Goal: Navigation & Orientation: Locate item on page

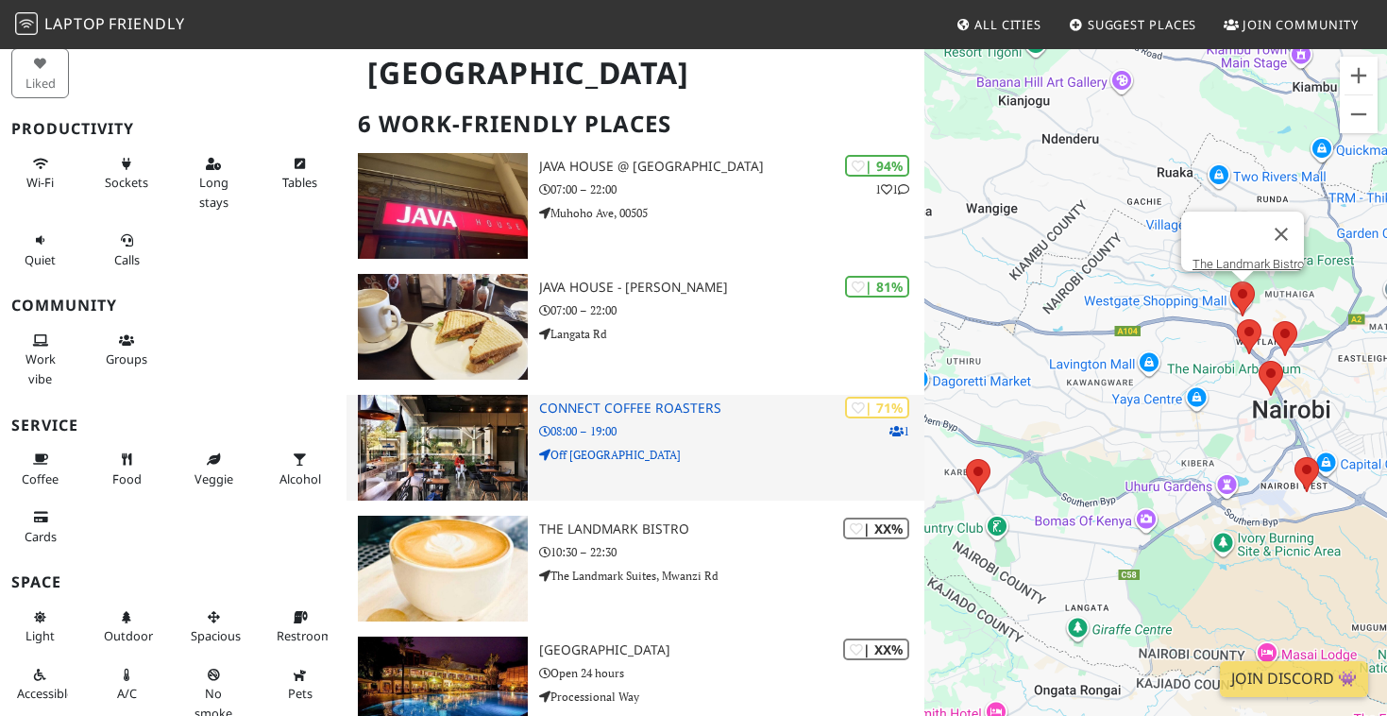
scroll to position [132, 0]
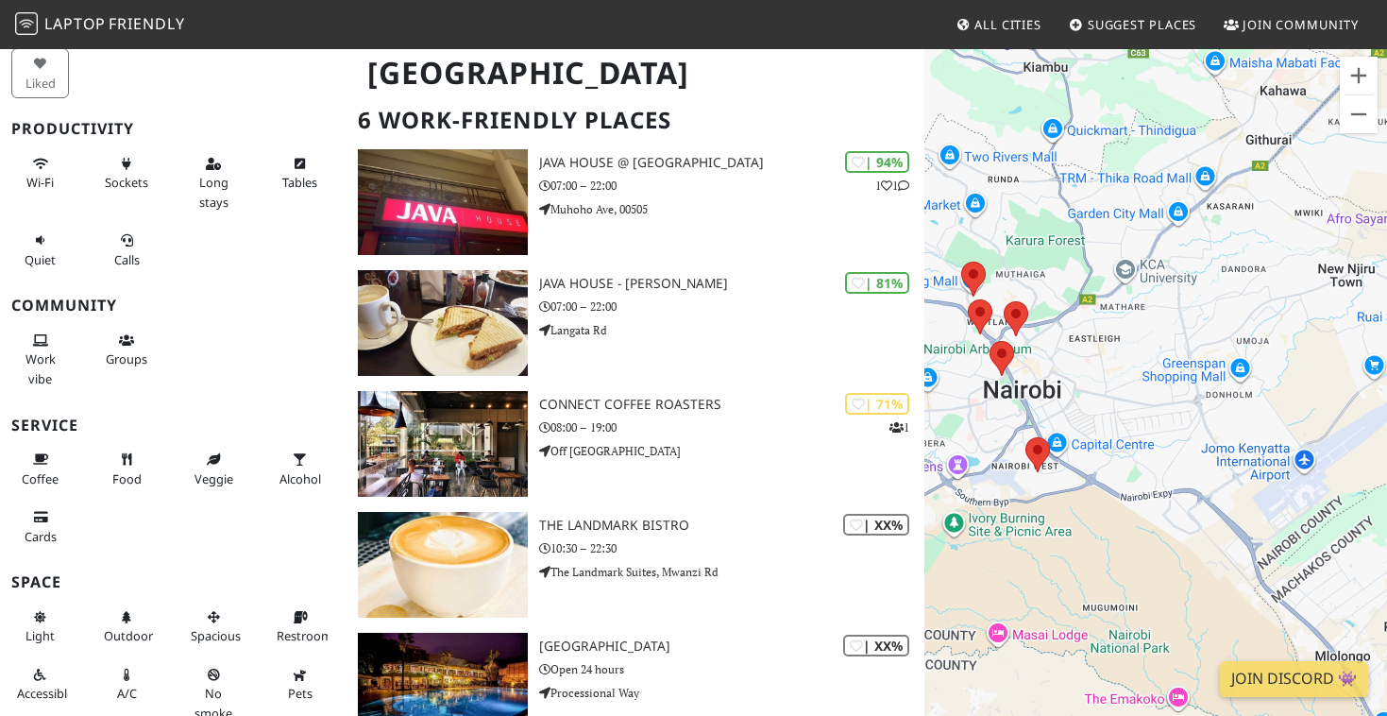
drag, startPoint x: 1286, startPoint y: 522, endPoint x: 1011, endPoint y: 499, distance: 276.8
click at [1011, 499] on div at bounding box center [1156, 405] width 463 height 716
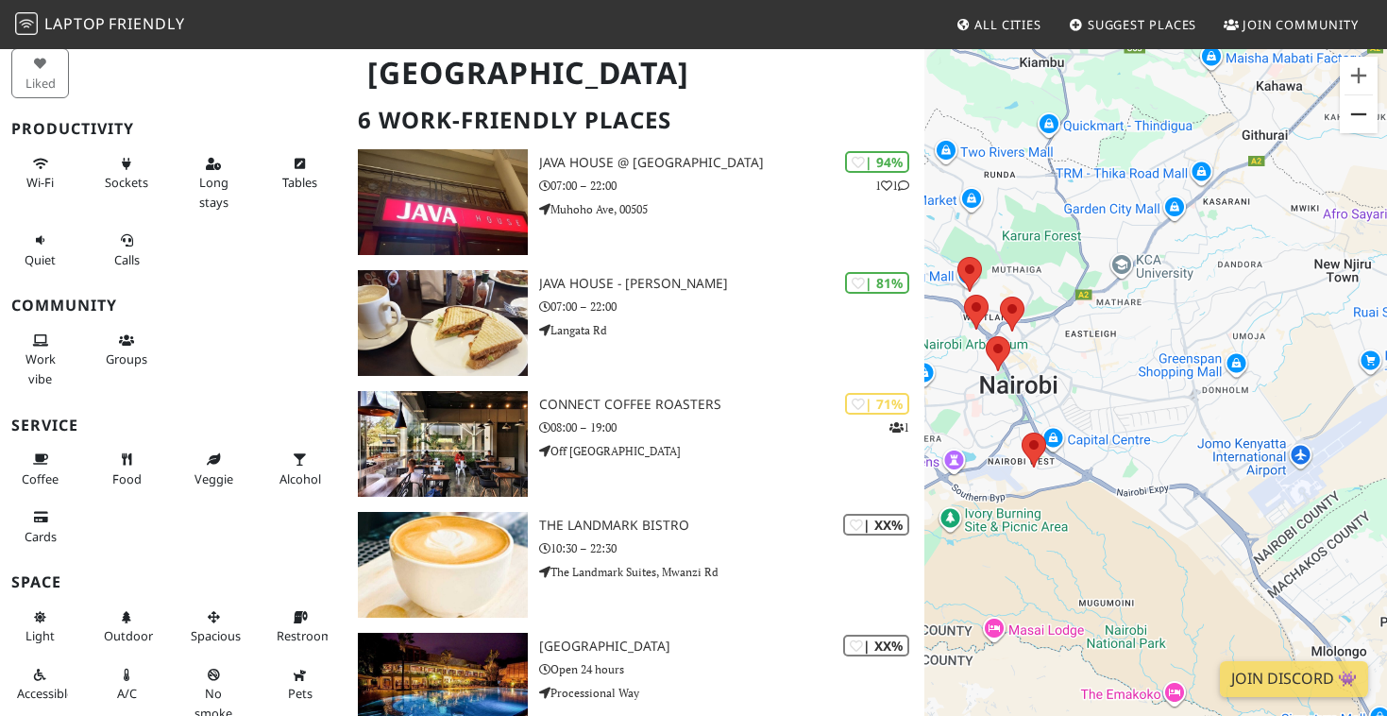
click at [1359, 119] on button "Zoom out" at bounding box center [1359, 114] width 38 height 38
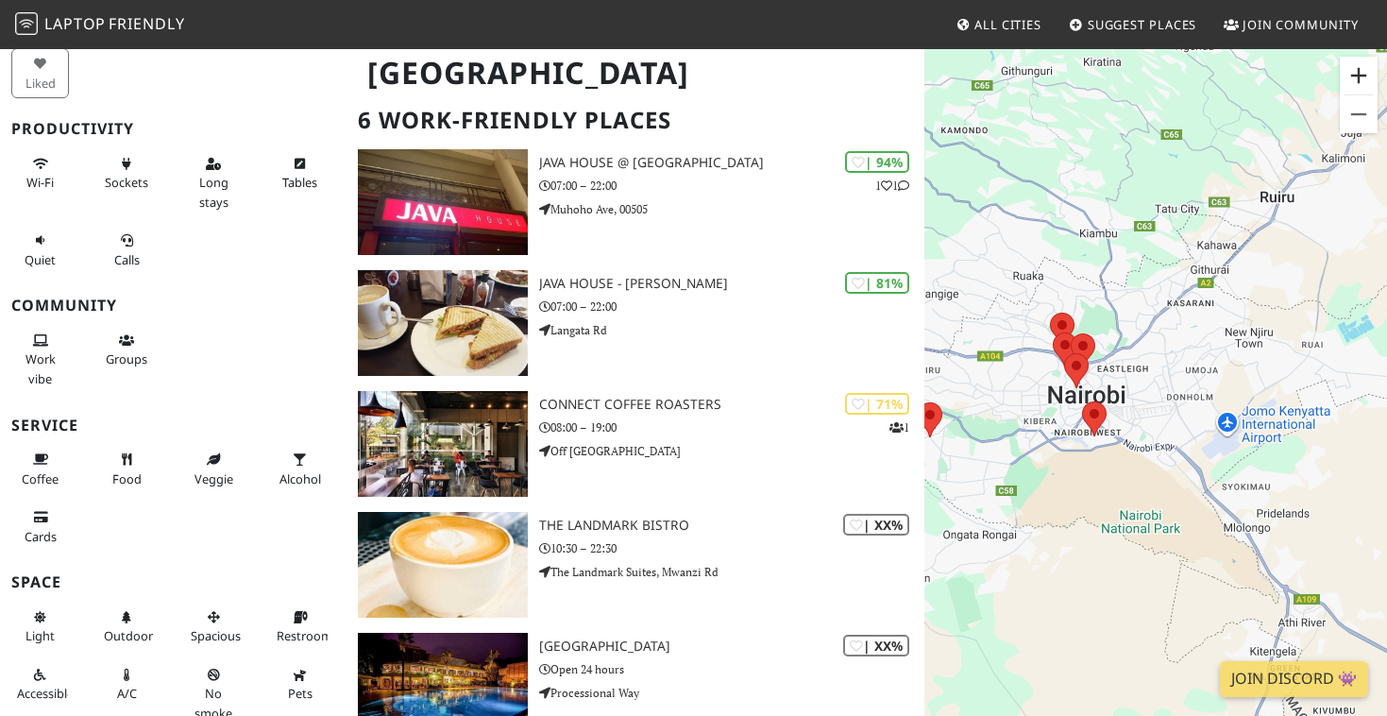
click at [1358, 73] on button "Zoom in" at bounding box center [1359, 76] width 38 height 38
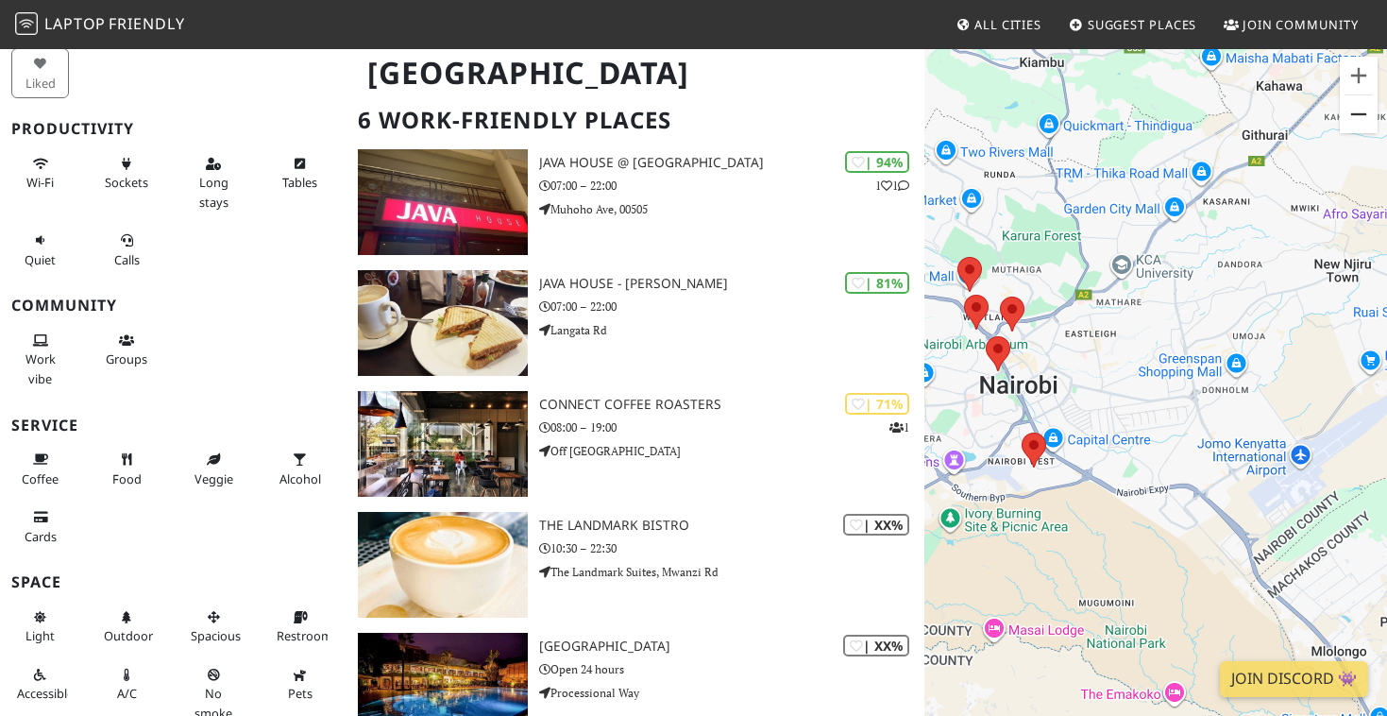
click at [1355, 106] on button "Zoom out" at bounding box center [1359, 114] width 38 height 38
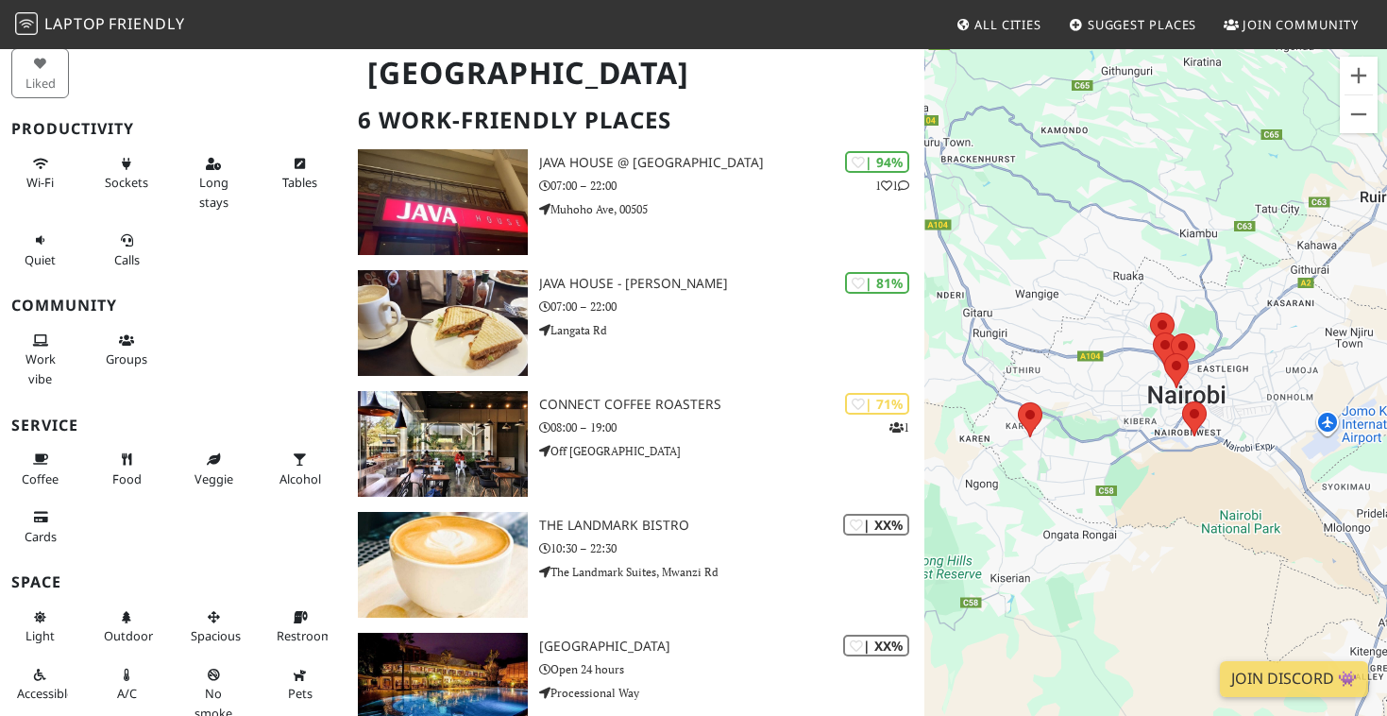
drag, startPoint x: 1128, startPoint y: 340, endPoint x: 1230, endPoint y: 341, distance: 102.0
click at [1230, 341] on div at bounding box center [1156, 405] width 463 height 716
click at [1367, 70] on button "Zoom in" at bounding box center [1359, 76] width 38 height 38
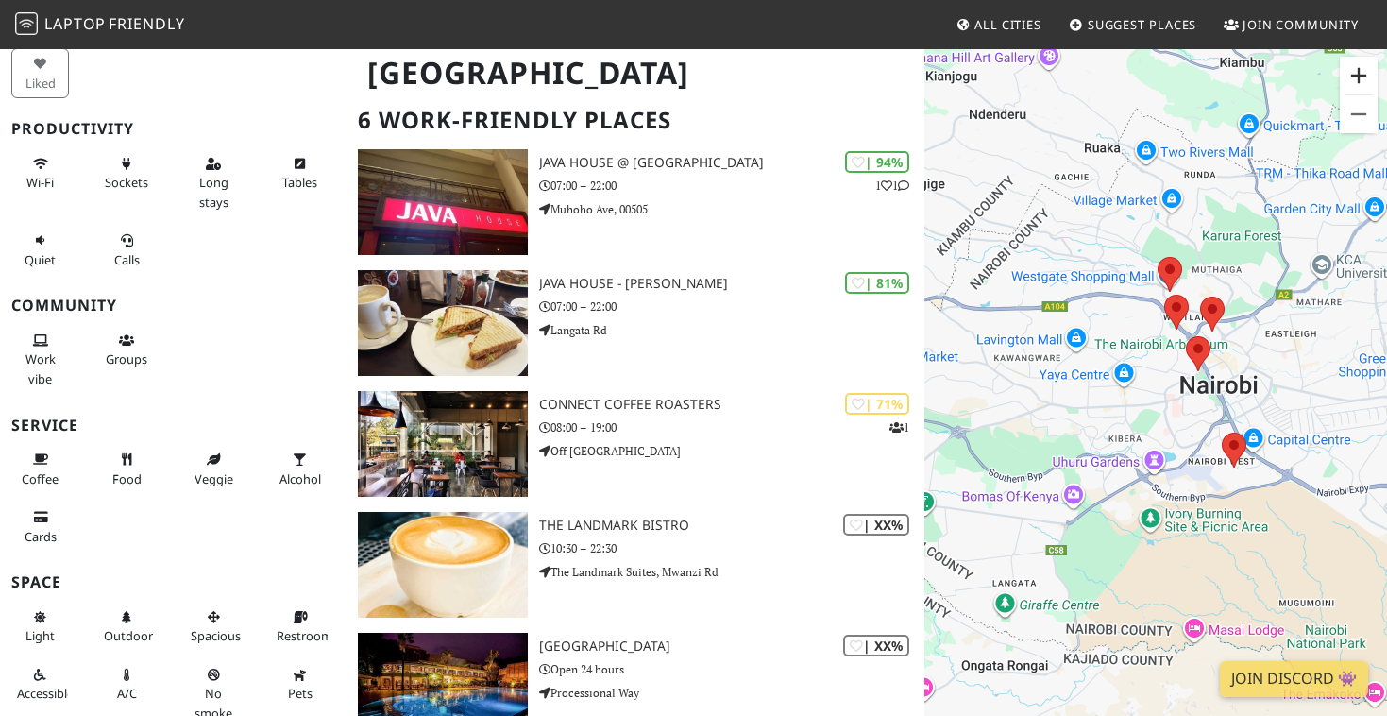
click at [1367, 71] on button "Zoom in" at bounding box center [1359, 76] width 38 height 38
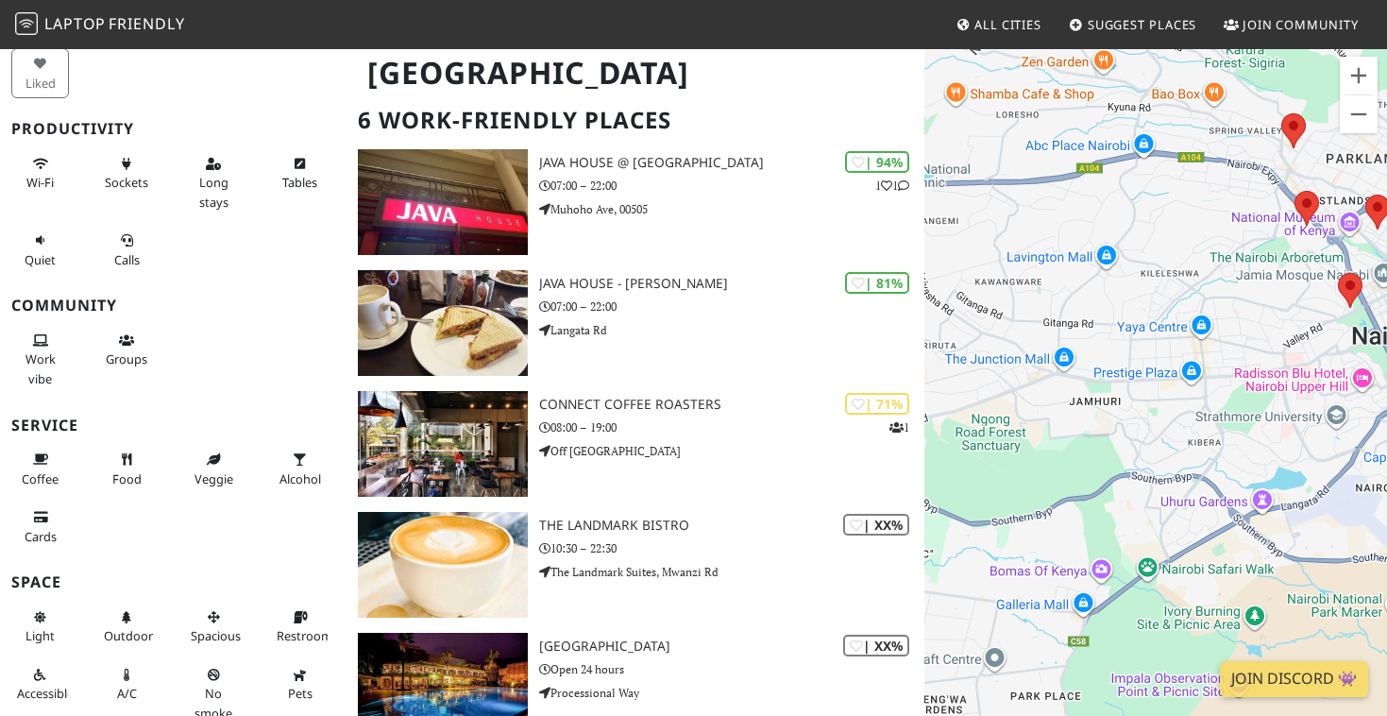
drag, startPoint x: 1111, startPoint y: 331, endPoint x: 1223, endPoint y: 303, distance: 115.9
click at [1223, 303] on div at bounding box center [1156, 405] width 463 height 716
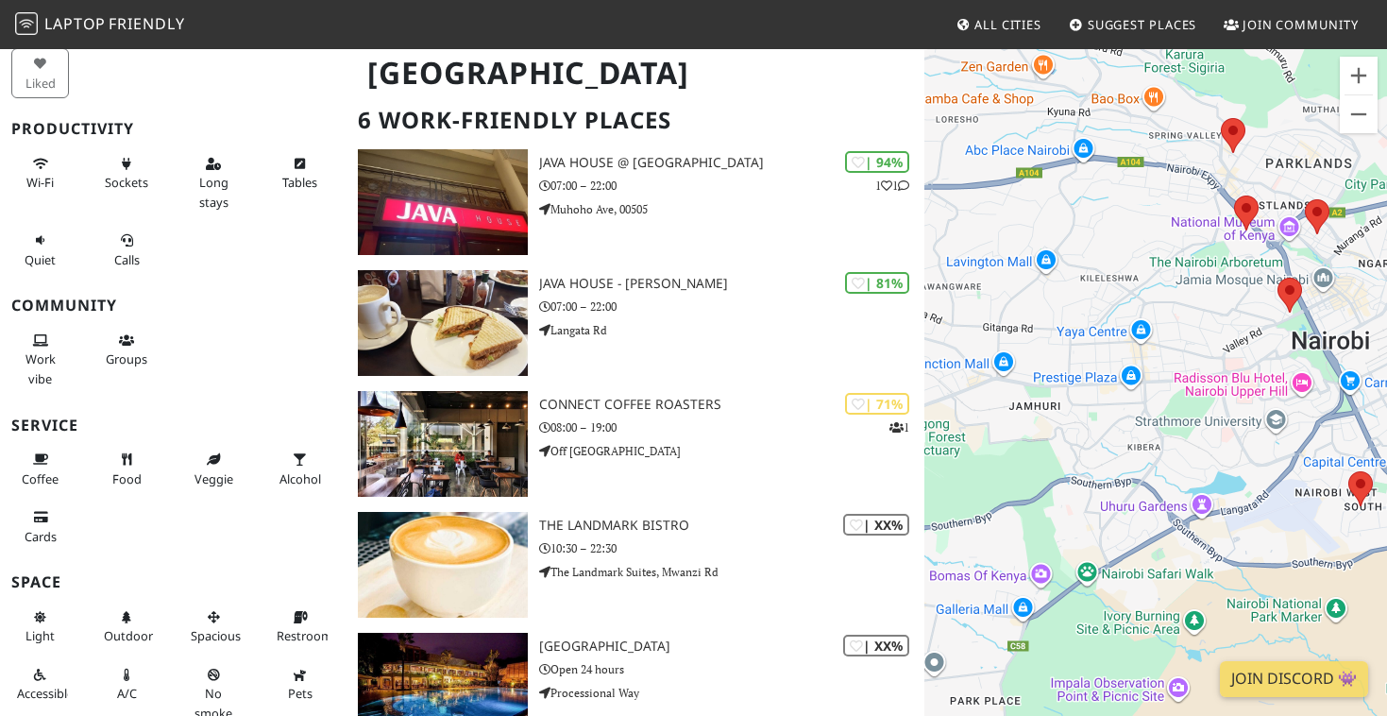
drag, startPoint x: 1136, startPoint y: 310, endPoint x: 1072, endPoint y: 314, distance: 64.4
click at [1072, 314] on div at bounding box center [1156, 405] width 463 height 716
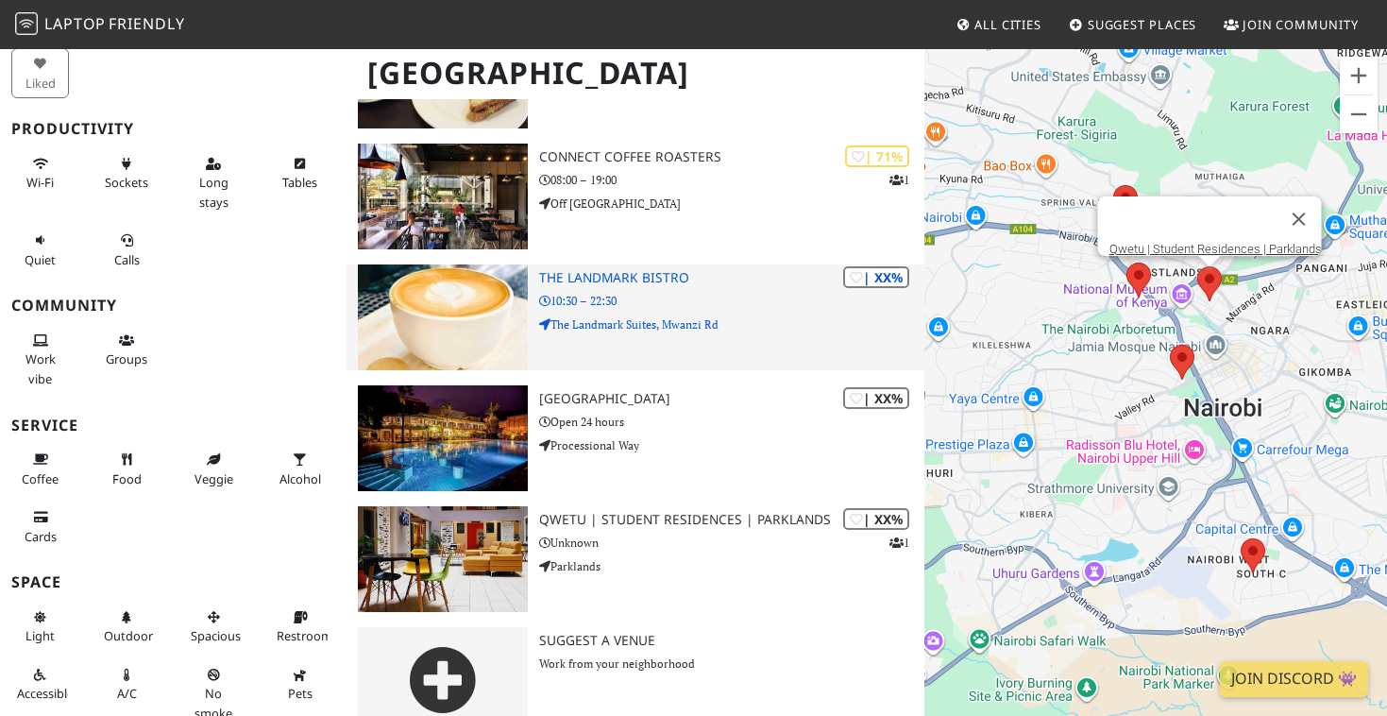
scroll to position [411, 0]
